Goal: Transaction & Acquisition: Download file/media

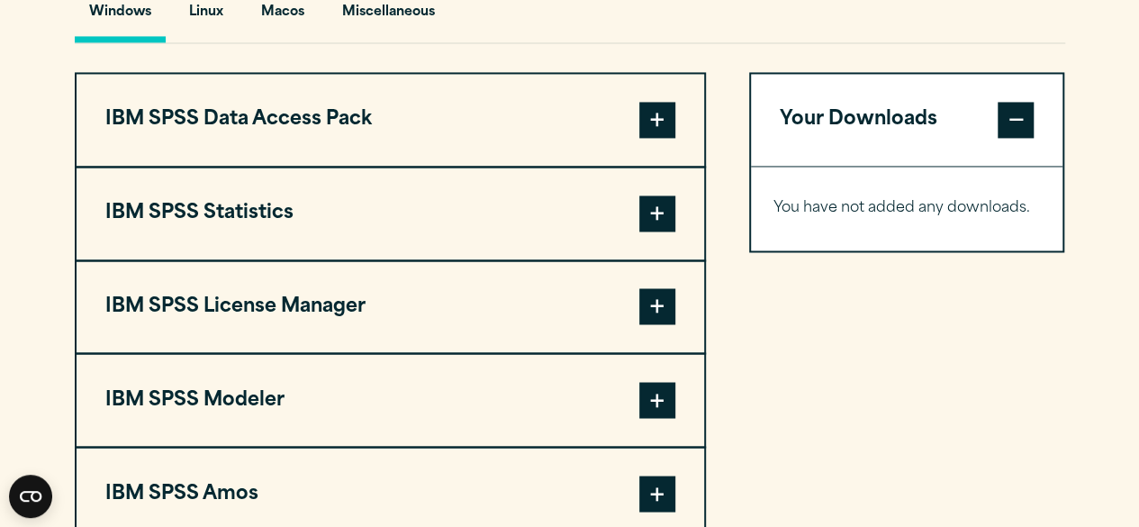
scroll to position [1390, 0]
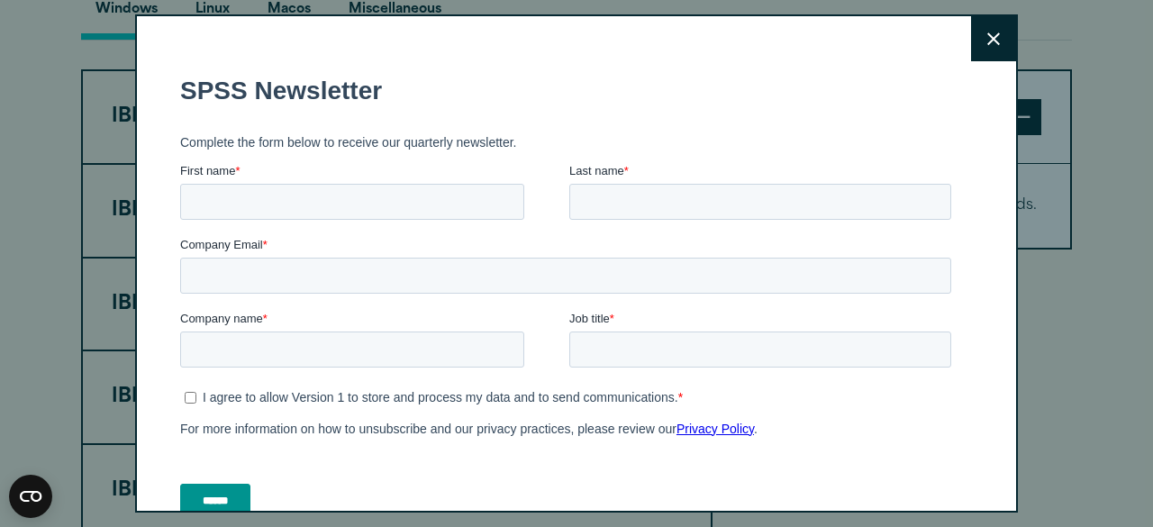
click at [971, 39] on button "Close" at bounding box center [993, 38] width 45 height 45
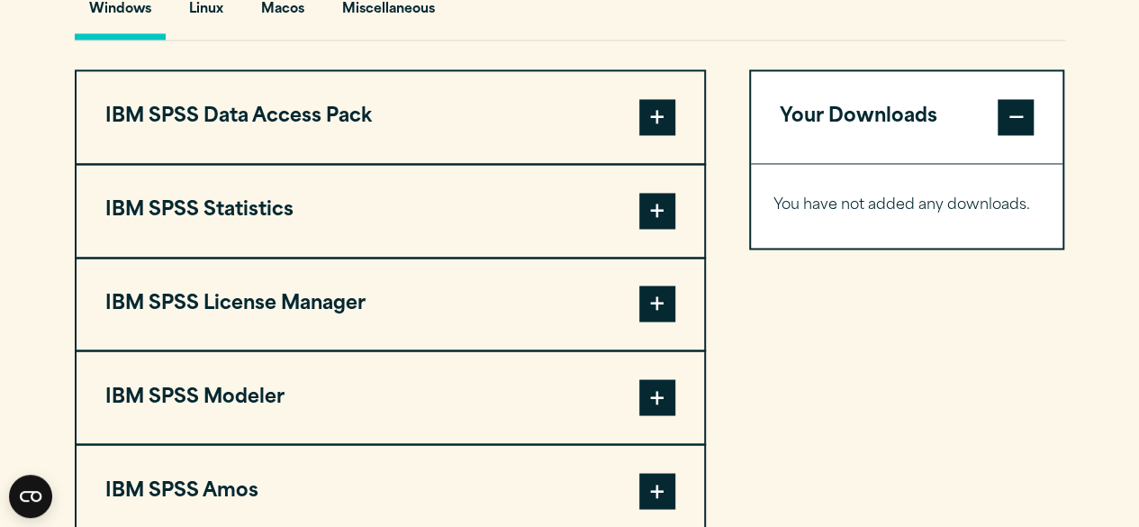
click at [658, 208] on span at bounding box center [657, 211] width 36 height 36
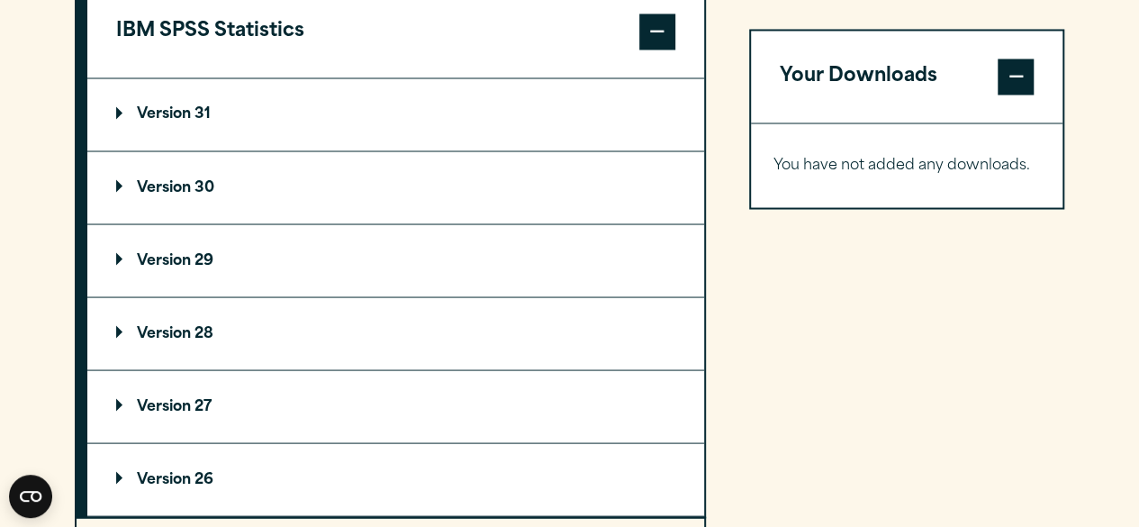
scroll to position [1575, 0]
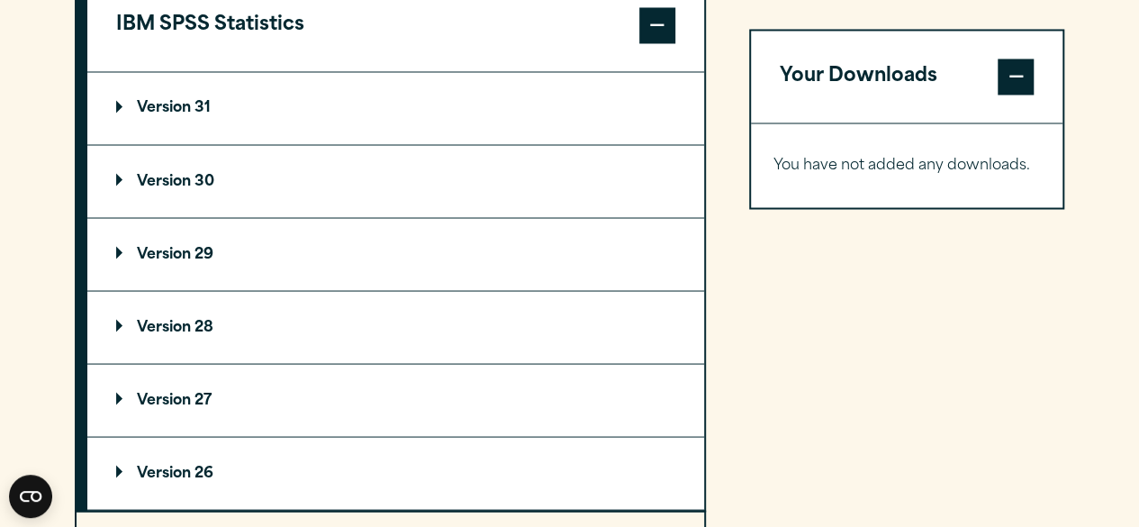
click at [116, 105] on p "Version 31" at bounding box center [163, 108] width 95 height 14
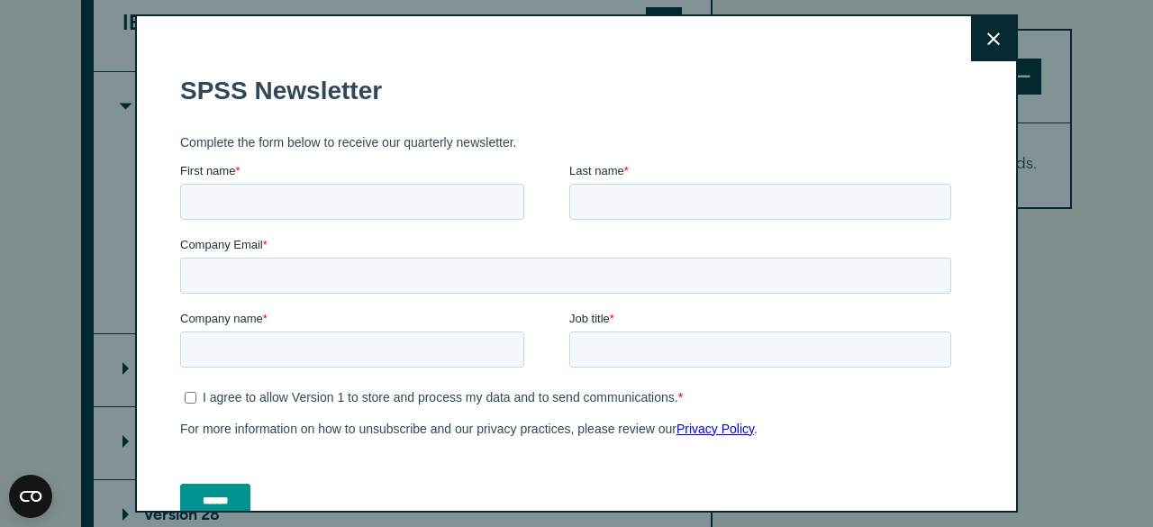
click at [971, 44] on button "Close" at bounding box center [993, 38] width 45 height 45
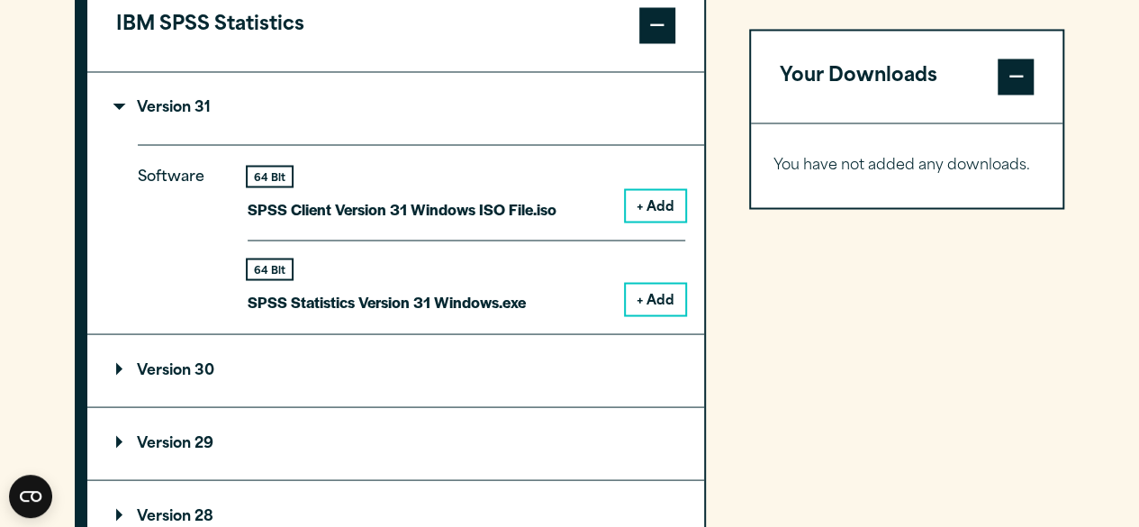
click at [663, 295] on button "+ Add" at bounding box center [655, 299] width 59 height 31
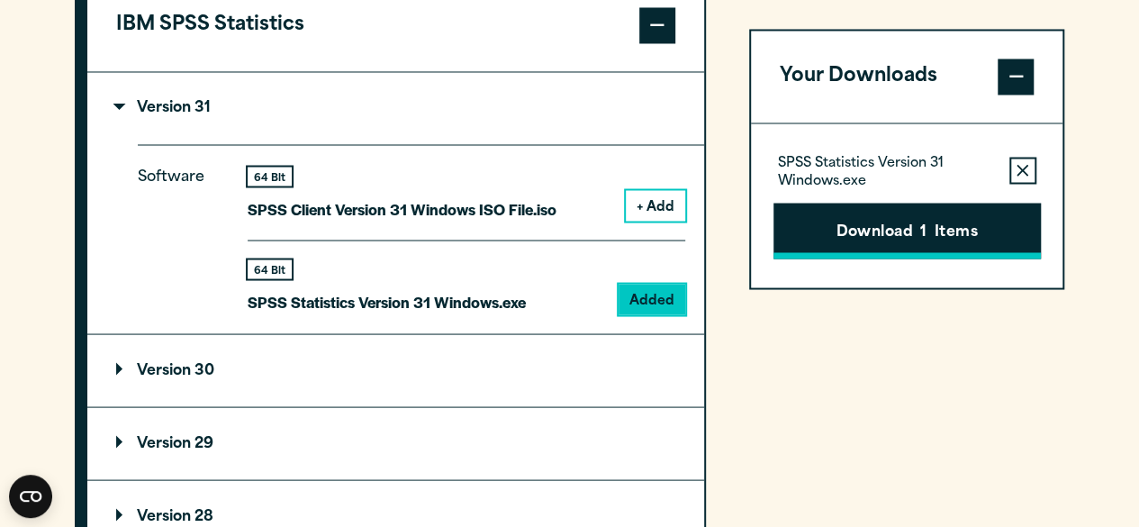
click at [879, 236] on button "Download 1 Items" at bounding box center [908, 231] width 268 height 56
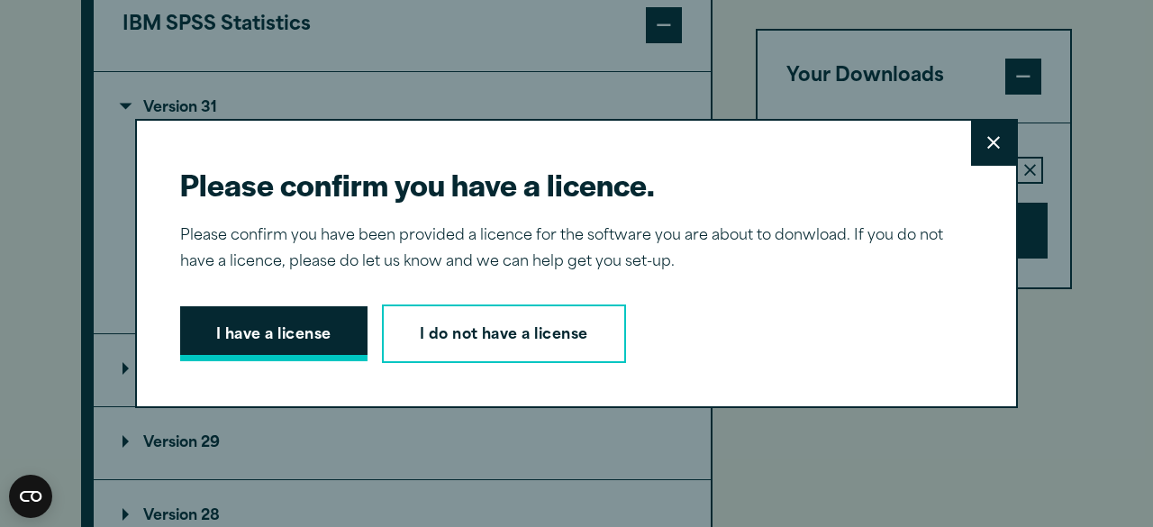
click at [285, 334] on button "I have a license" at bounding box center [273, 334] width 187 height 56
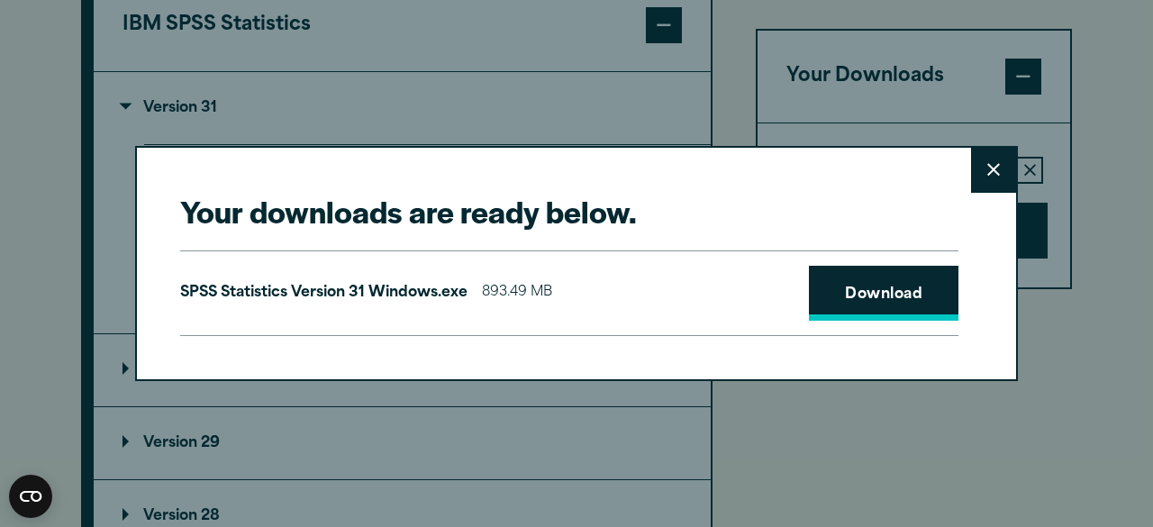
click at [866, 291] on link "Download" at bounding box center [884, 294] width 150 height 56
click at [987, 175] on icon at bounding box center [993, 170] width 13 height 14
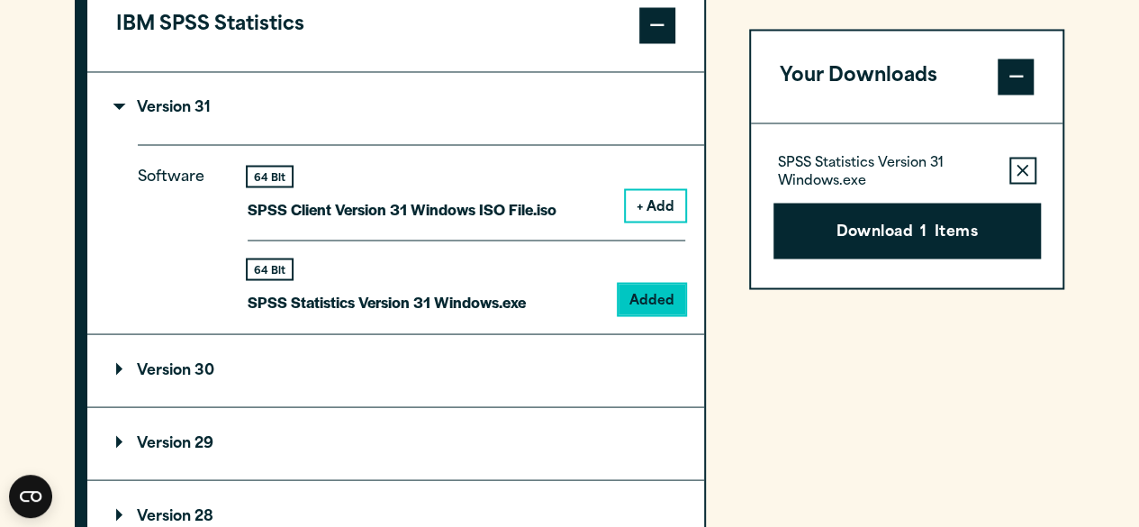
click at [116, 107] on p "Version 31" at bounding box center [163, 108] width 95 height 14
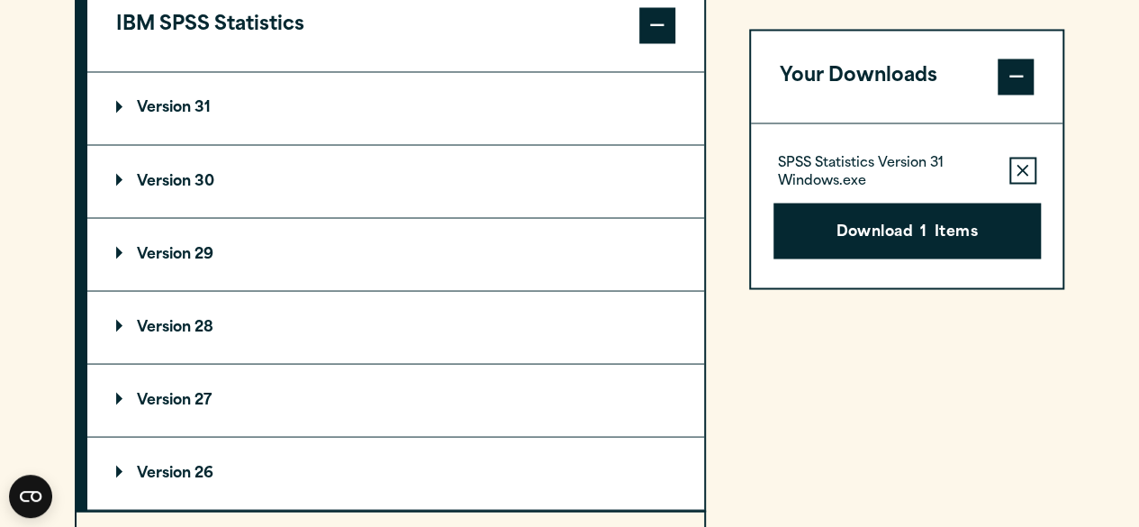
click at [122, 174] on p "Version 30" at bounding box center [165, 181] width 98 height 14
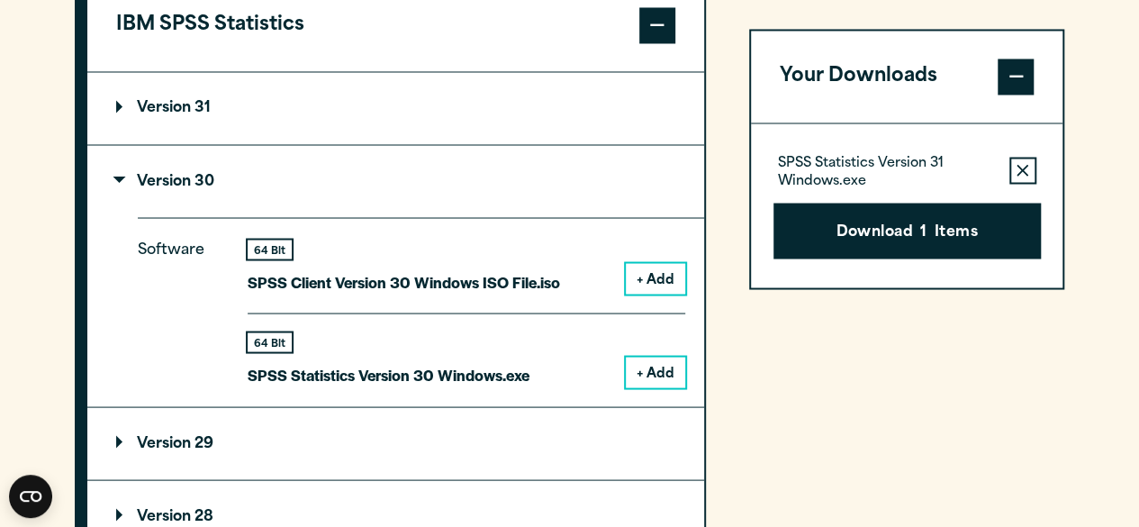
click at [657, 365] on button "+ Add" at bounding box center [655, 372] width 59 height 31
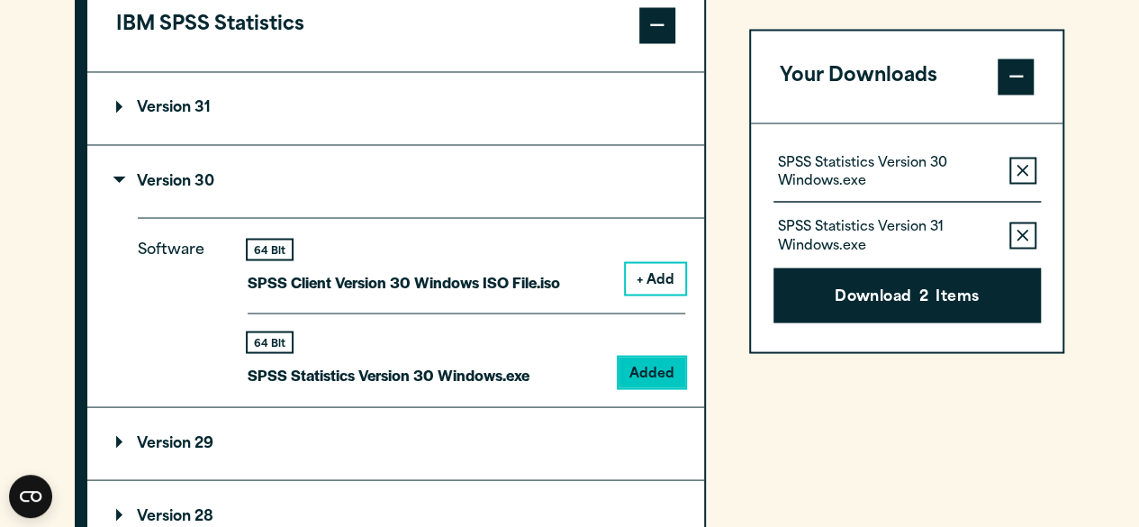
click at [853, 150] on div "SPSS Statistics Version 30 Windows.exe Remove this item from your software down…" at bounding box center [907, 237] width 313 height 229
click at [830, 164] on p "SPSS Statistics Version 30 Windows.exe" at bounding box center [886, 172] width 217 height 36
click at [1010, 232] on button "Remove this item from your software download list" at bounding box center [1023, 235] width 27 height 27
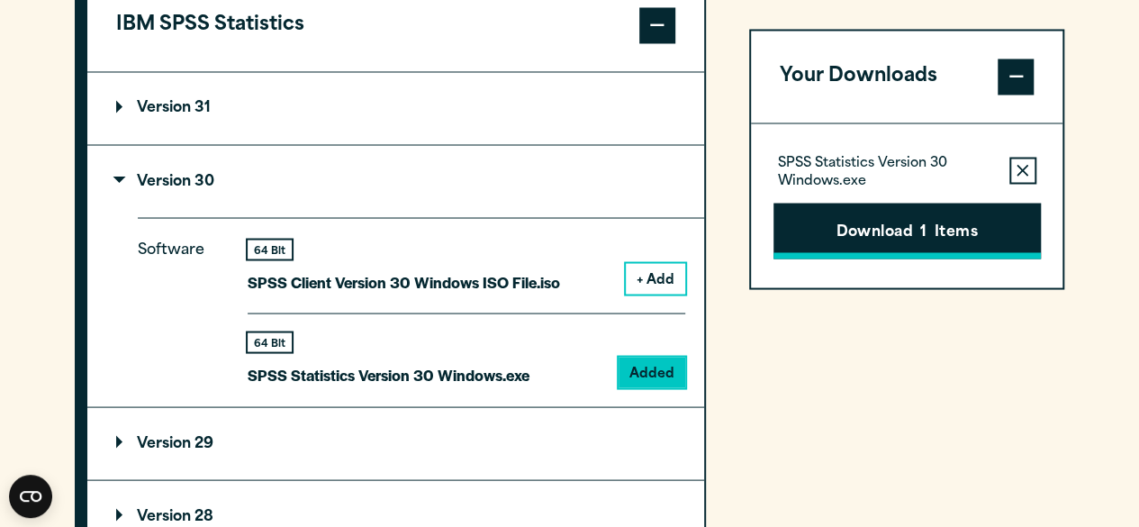
click at [939, 221] on button "Download 1 Items" at bounding box center [908, 231] width 268 height 56
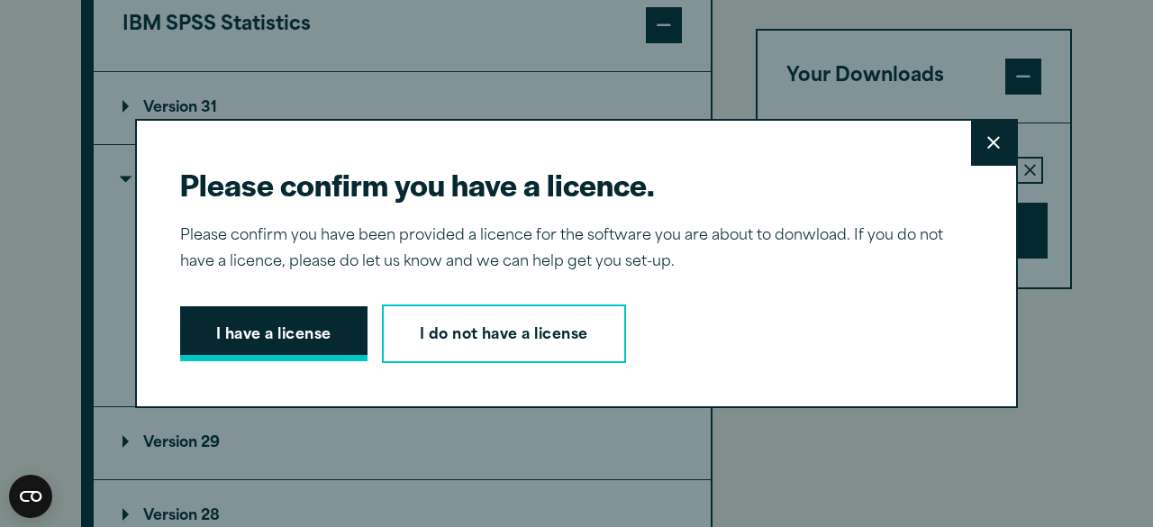
click at [319, 328] on button "I have a license" at bounding box center [273, 334] width 187 height 56
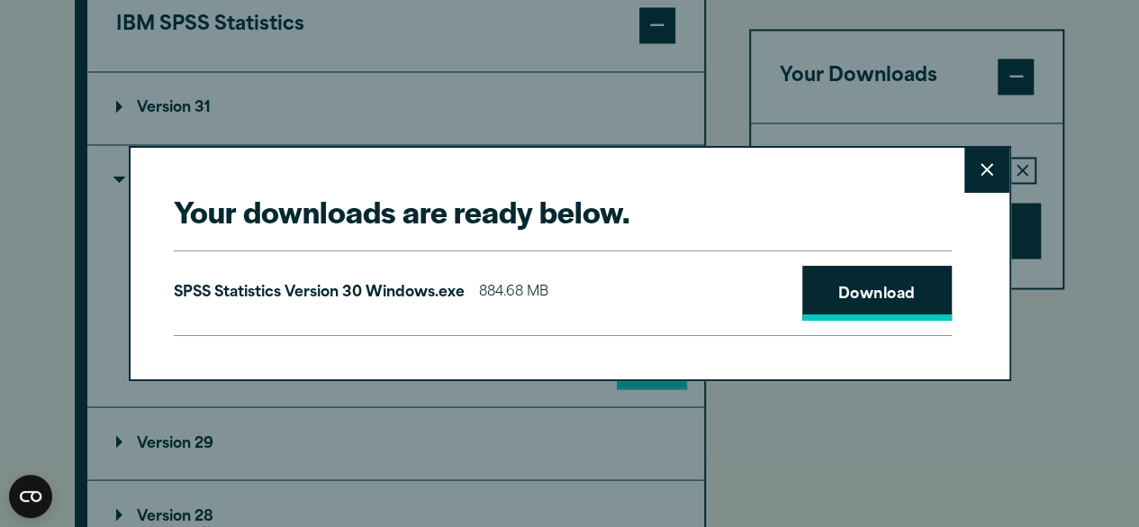
click at [898, 277] on link "Download" at bounding box center [878, 294] width 150 height 56
click at [991, 159] on button "Close" at bounding box center [987, 170] width 45 height 45
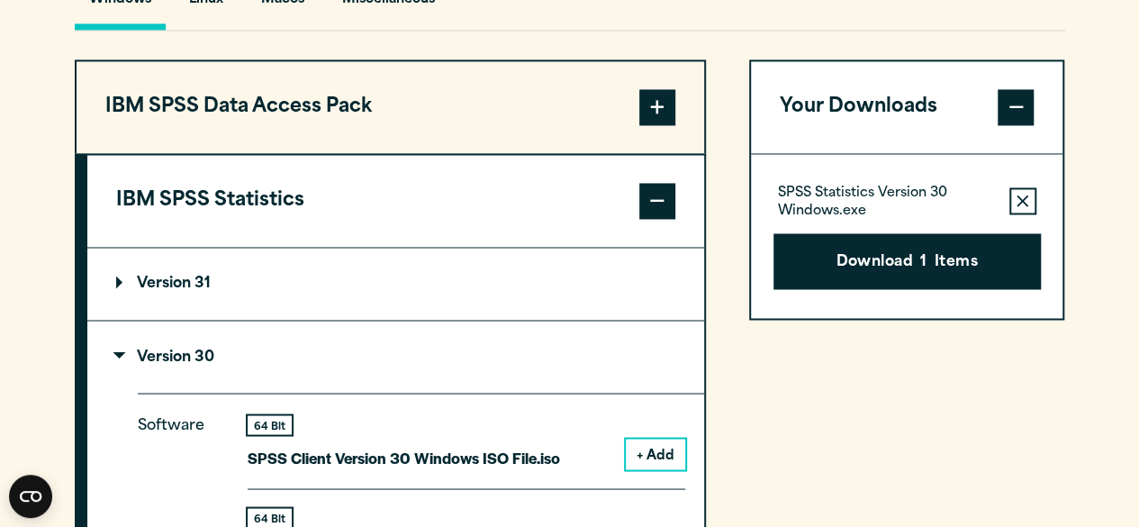
scroll to position [1401, 0]
